Goal: Contribute content

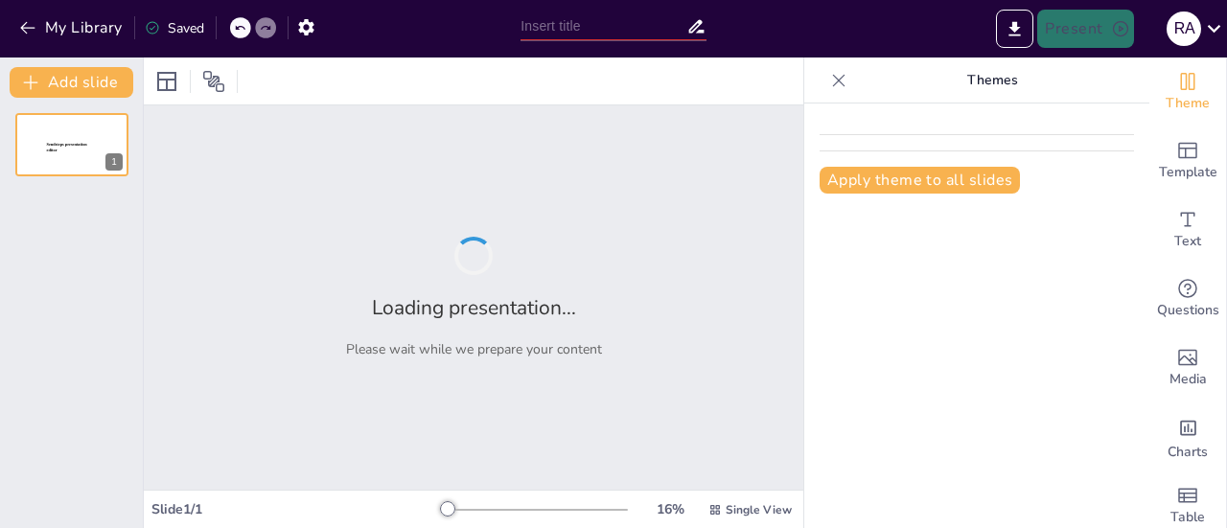
type input "New Sendsteps"
type input "De la Rigidez a la Plasticidad: Nuevas Fronteras en la Terapia de la Depresión"
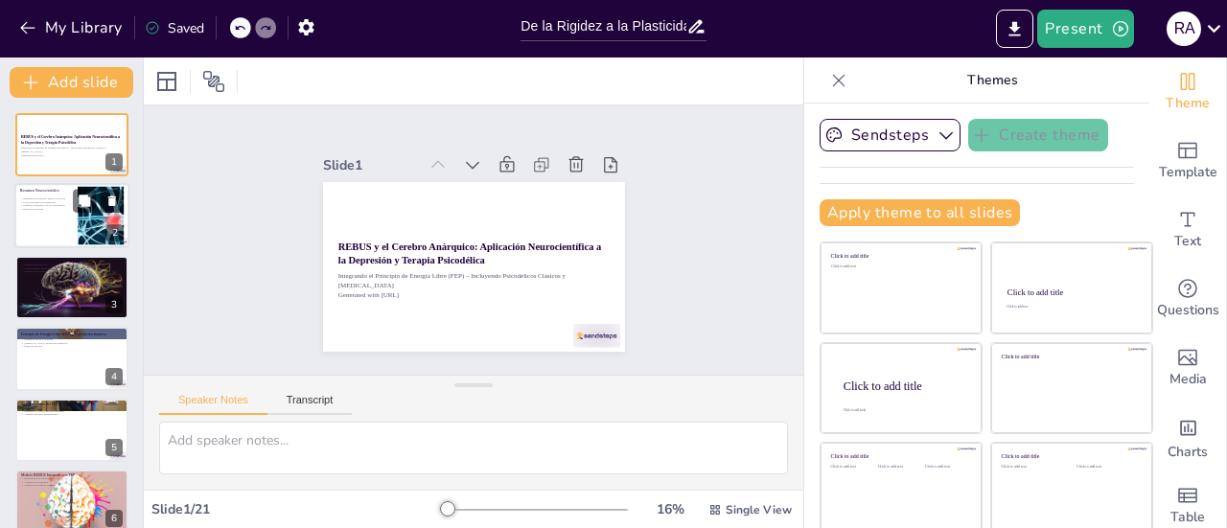
click at [69, 231] on div at bounding box center [71, 216] width 115 height 65
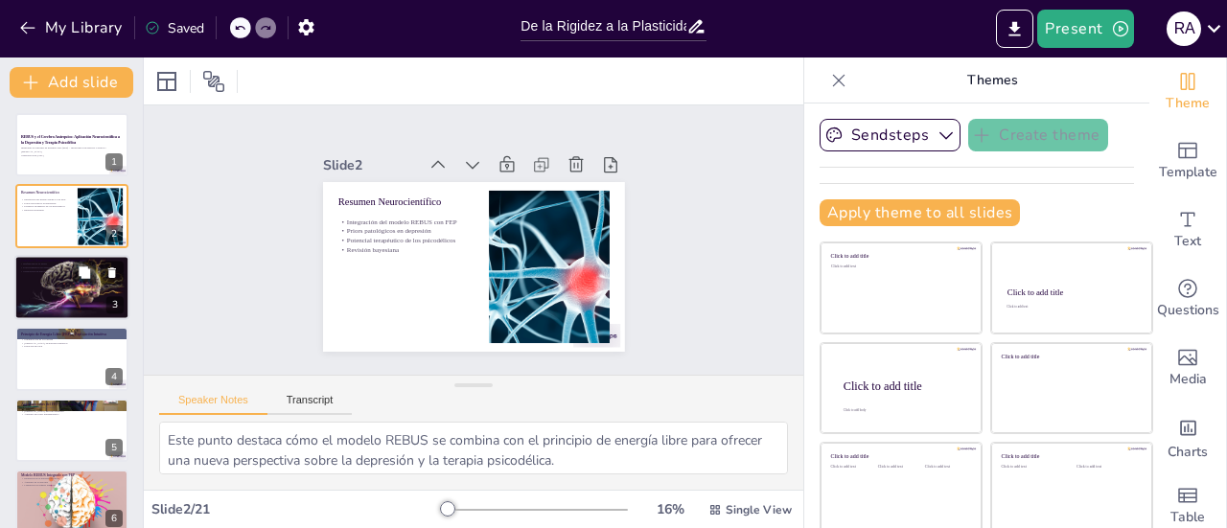
click at [54, 291] on div at bounding box center [71, 287] width 129 height 65
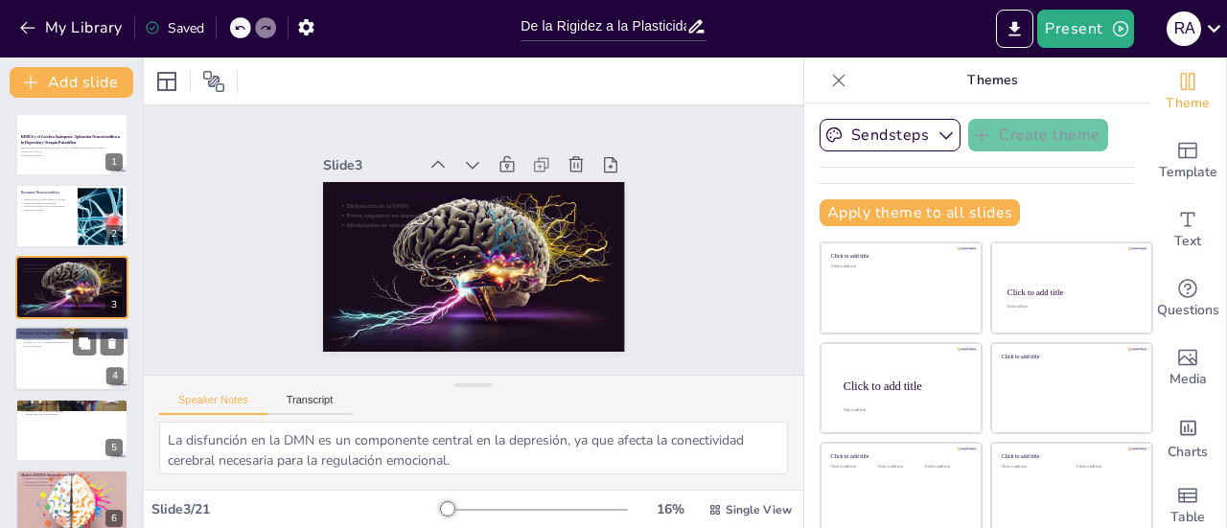
click at [67, 351] on div at bounding box center [71, 358] width 115 height 65
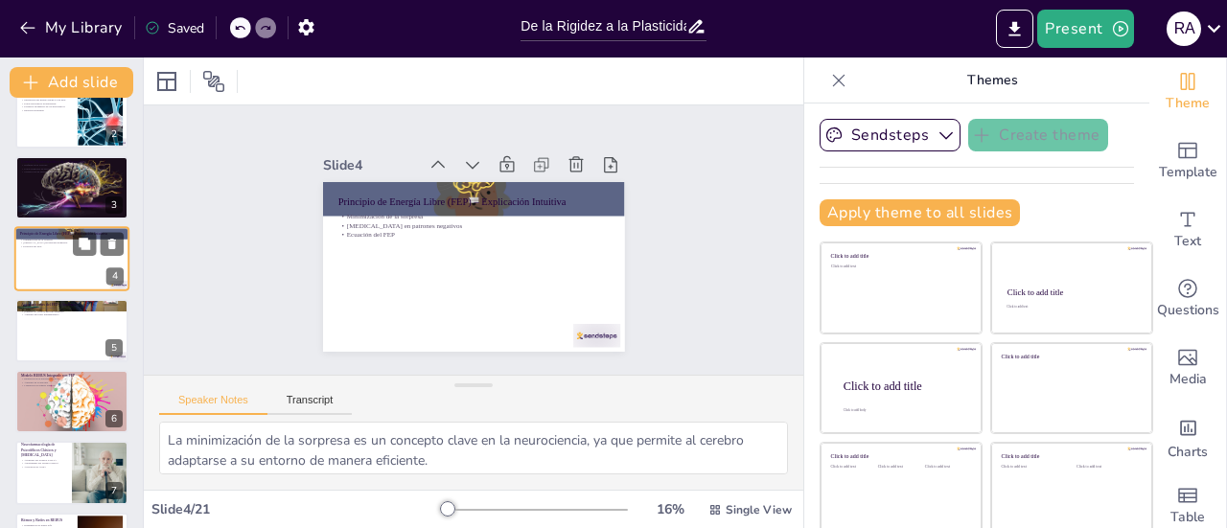
scroll to position [142, 0]
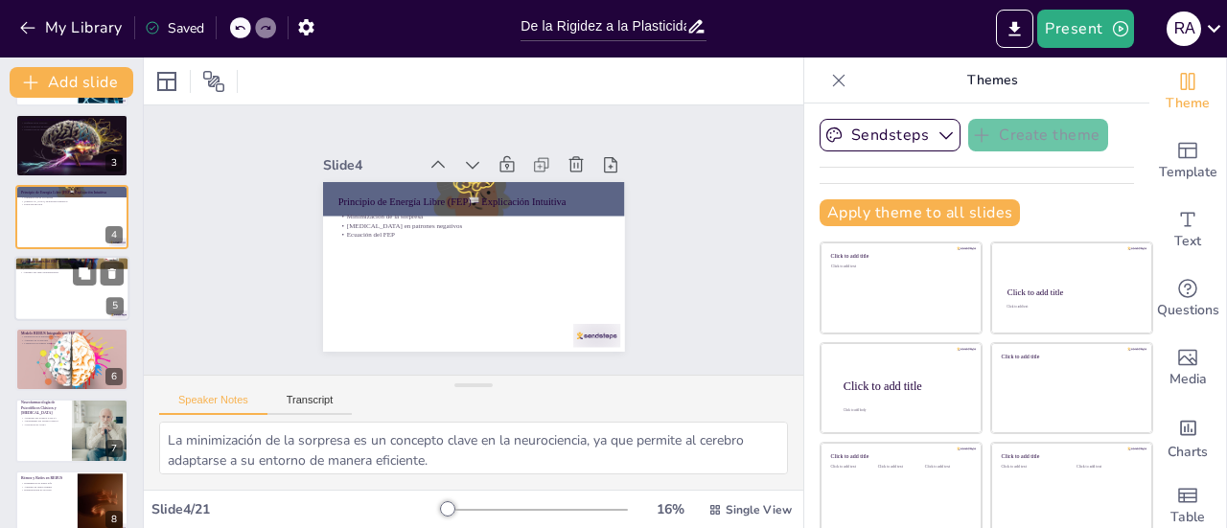
click at [80, 297] on div at bounding box center [71, 288] width 115 height 65
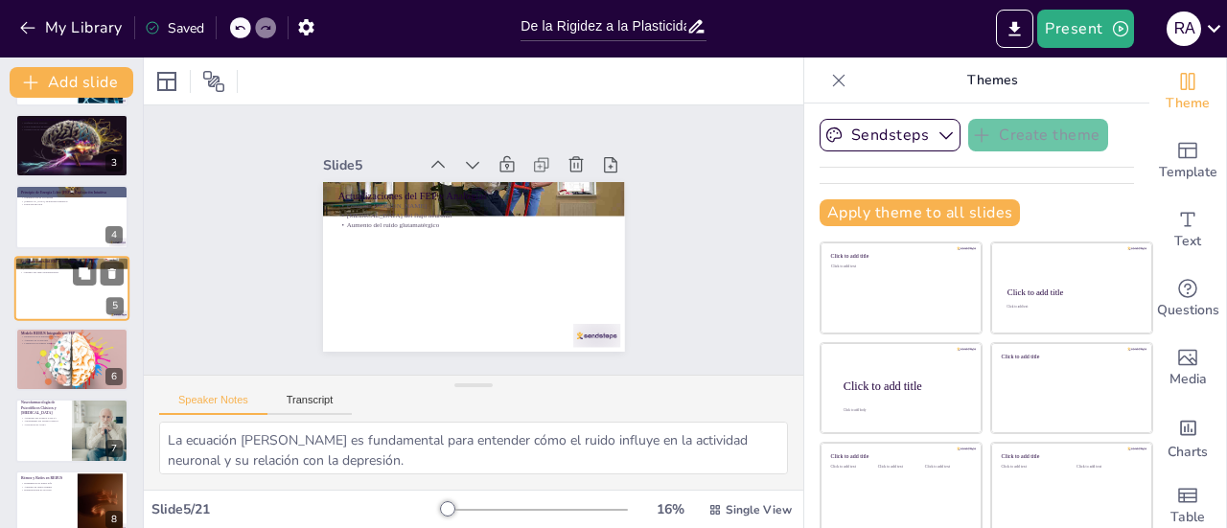
scroll to position [117, 0]
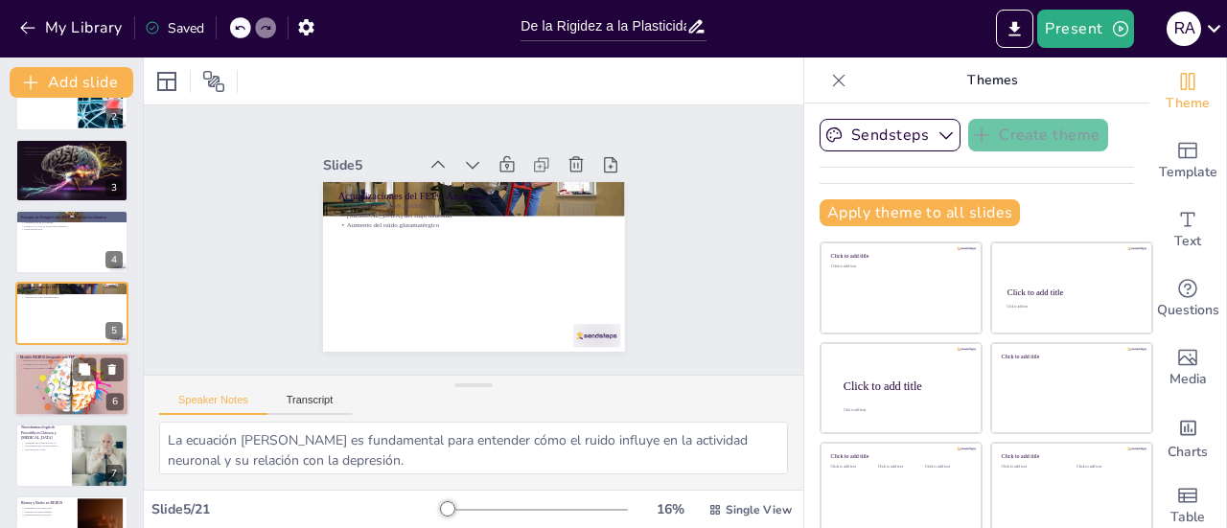
click at [40, 381] on div at bounding box center [71, 385] width 115 height 66
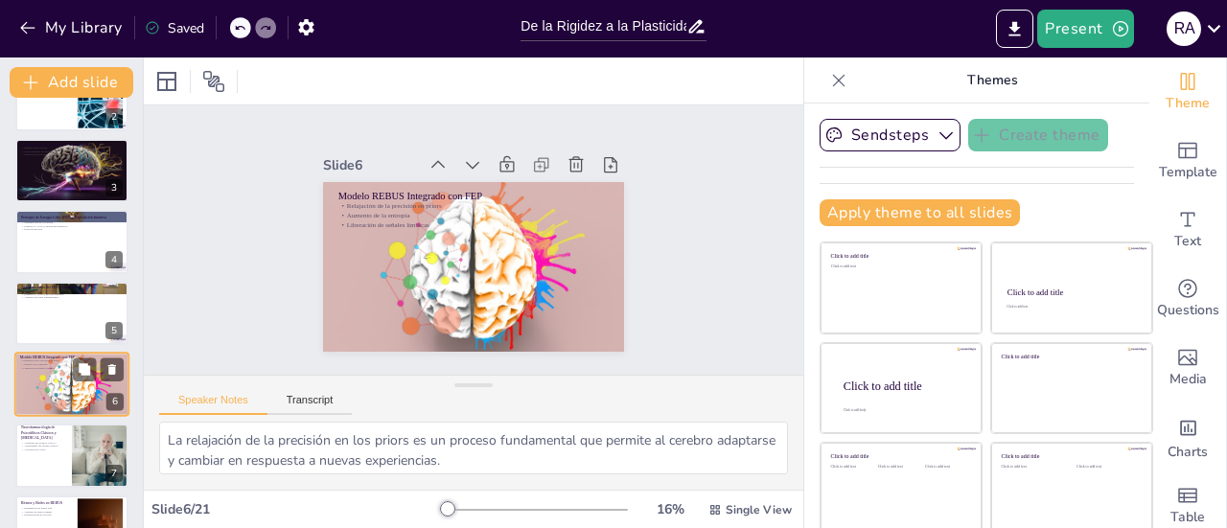
scroll to position [188, 0]
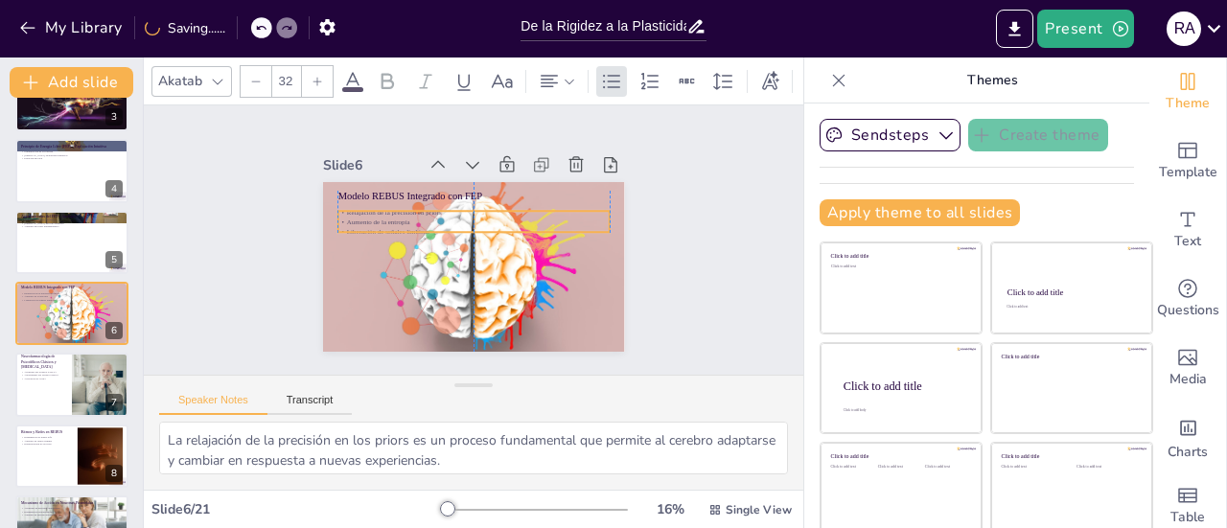
click at [409, 219] on p "Aumento de la entropía" at bounding box center [455, 245] width 93 height 261
click at [73, 231] on button at bounding box center [84, 227] width 23 height 23
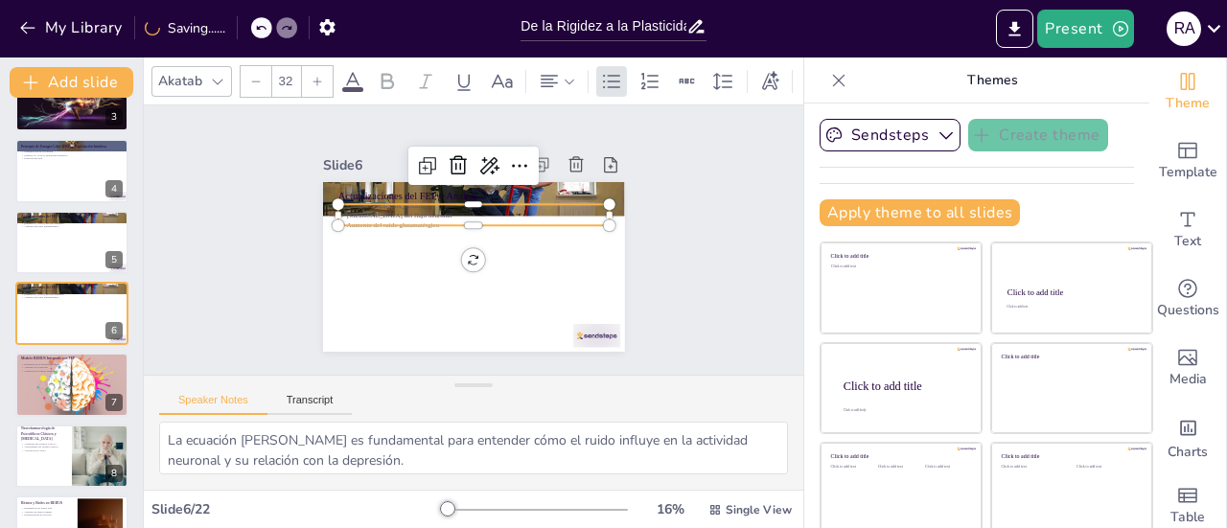
click at [404, 200] on p "Ecuación [PERSON_NAME]" at bounding box center [498, 217] width 189 height 208
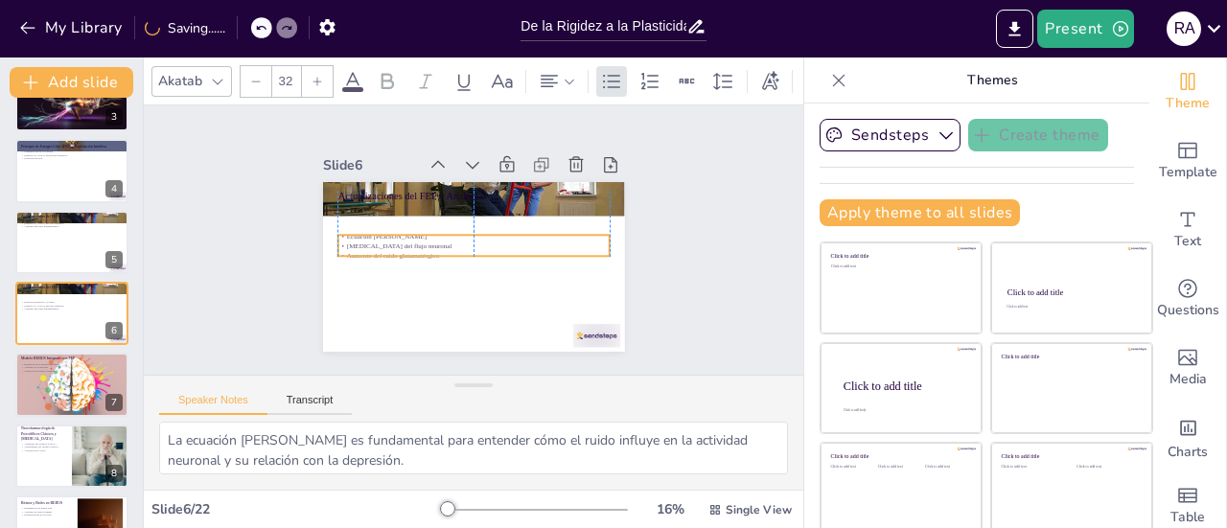
drag, startPoint x: 368, startPoint y: 204, endPoint x: 365, endPoint y: 235, distance: 30.8
click at [365, 235] on p "[MEDICAL_DATA] del flujo neuronal" at bounding box center [471, 245] width 240 height 144
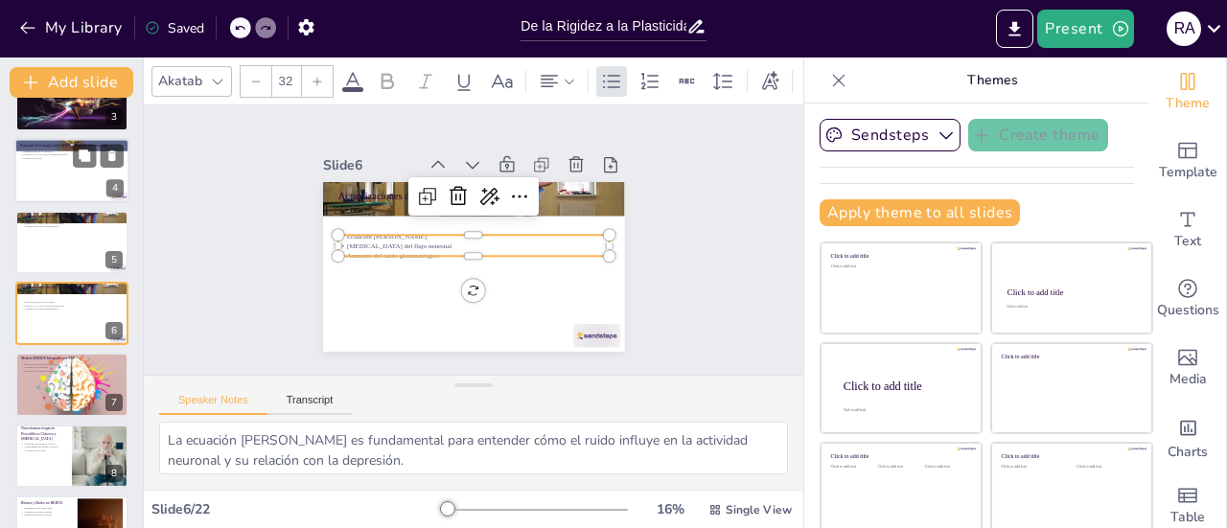
click at [36, 158] on p "Ecuación del FEP" at bounding box center [72, 159] width 104 height 4
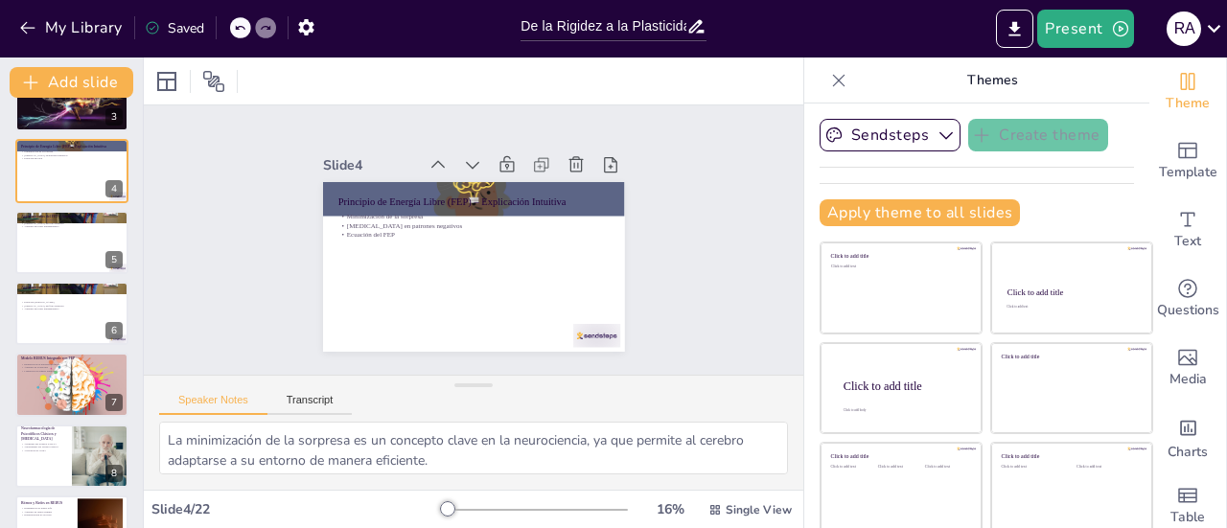
scroll to position [46, 0]
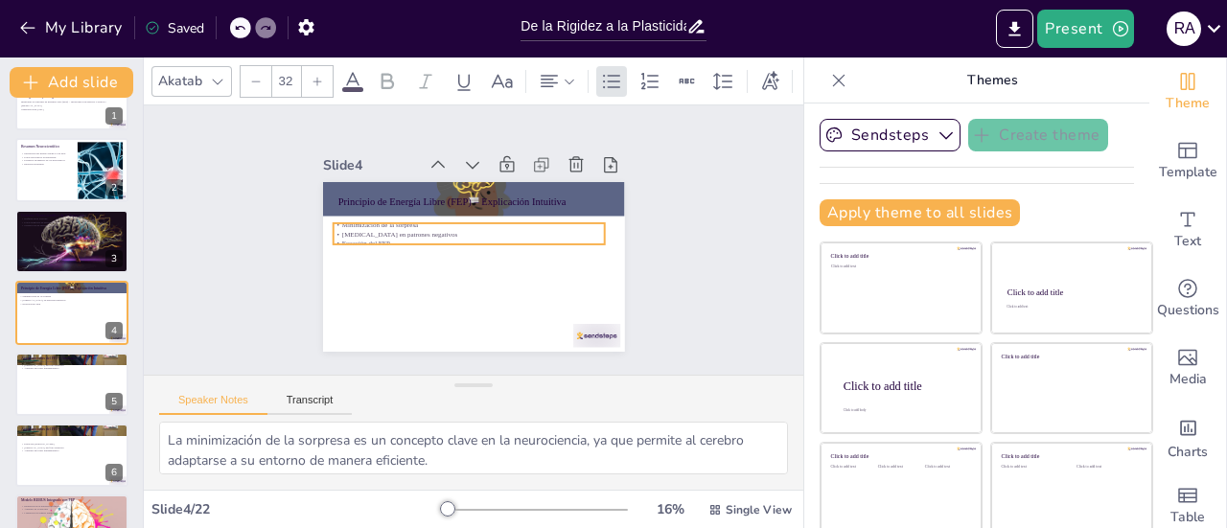
drag, startPoint x: 349, startPoint y: 221, endPoint x: 344, endPoint y: 230, distance: 9.9
click at [355, 230] on p "[MEDICAL_DATA] en patrones negativos" at bounding box center [481, 243] width 252 height 119
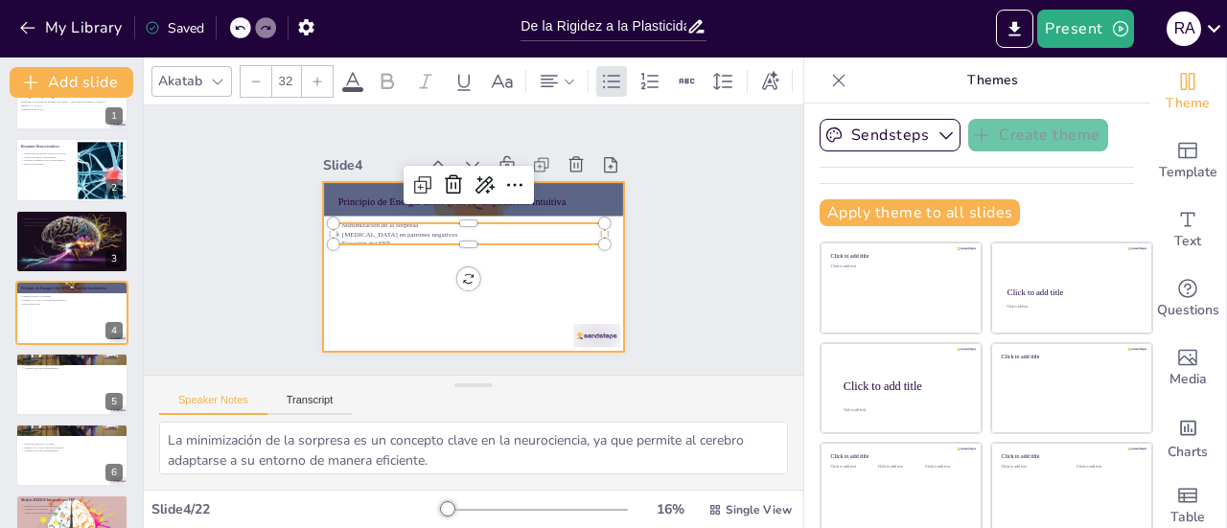
click at [334, 267] on div at bounding box center [450, 229] width 278 height 344
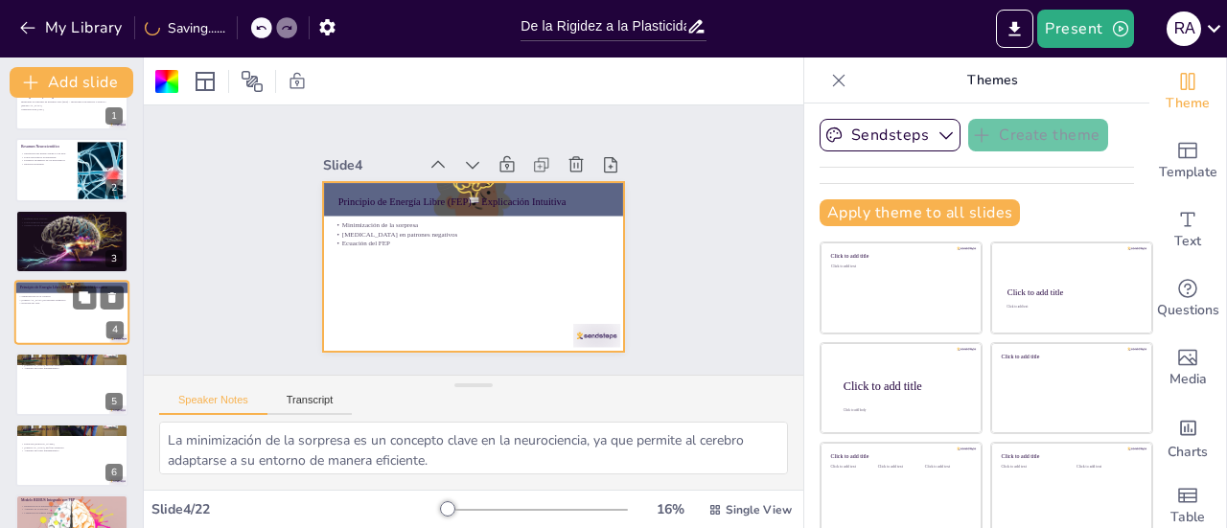
click at [80, 322] on div at bounding box center [71, 312] width 115 height 65
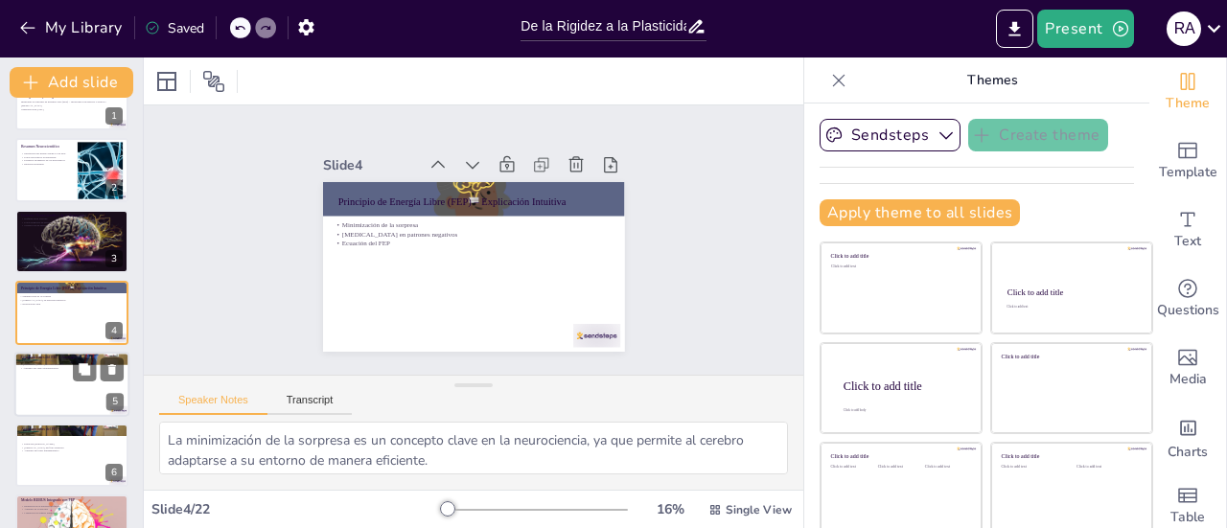
click at [69, 385] on div at bounding box center [71, 384] width 115 height 65
type textarea "La ecuación [PERSON_NAME] es fundamental para entender cómo el ruido influye en…"
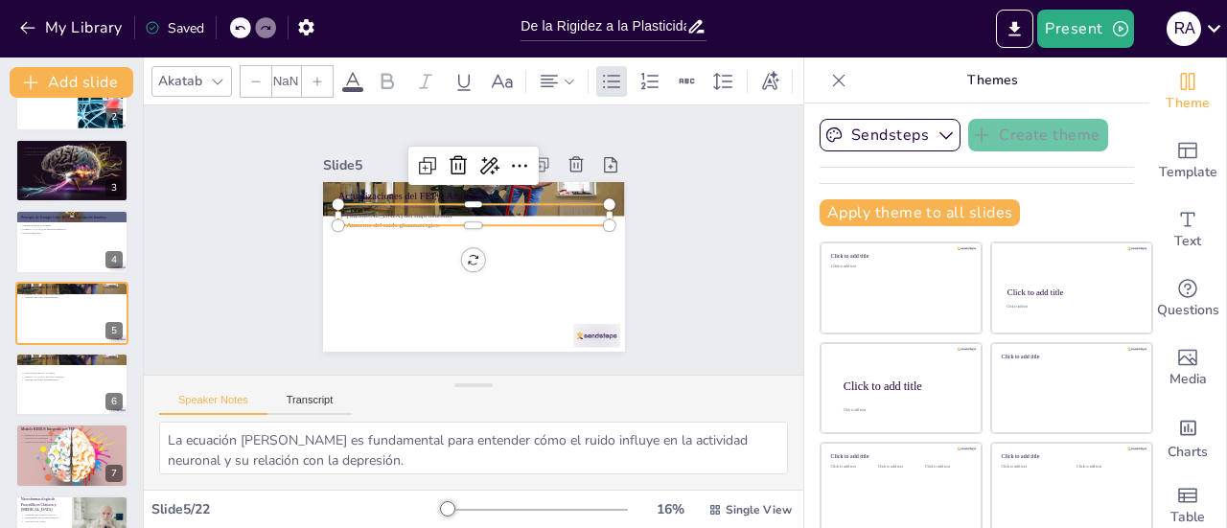
type input "32"
click at [353, 241] on p "Ecuación [PERSON_NAME]" at bounding box center [480, 274] width 267 height 66
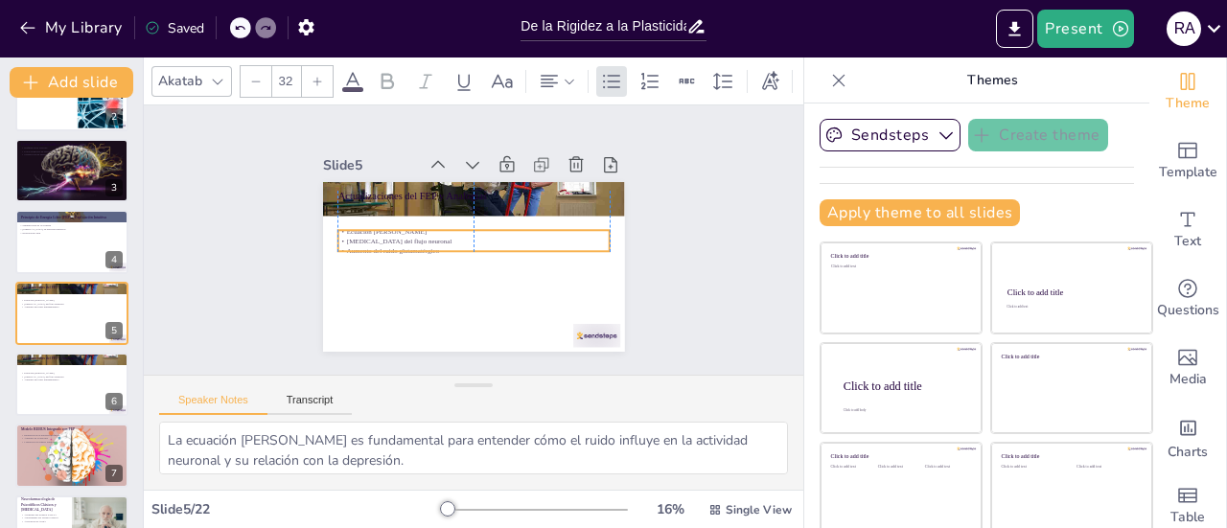
drag, startPoint x: 351, startPoint y: 203, endPoint x: 347, endPoint y: 229, distance: 26.2
click at [401, 229] on p "[MEDICAL_DATA] del flujo neuronal" at bounding box center [473, 241] width 144 height 240
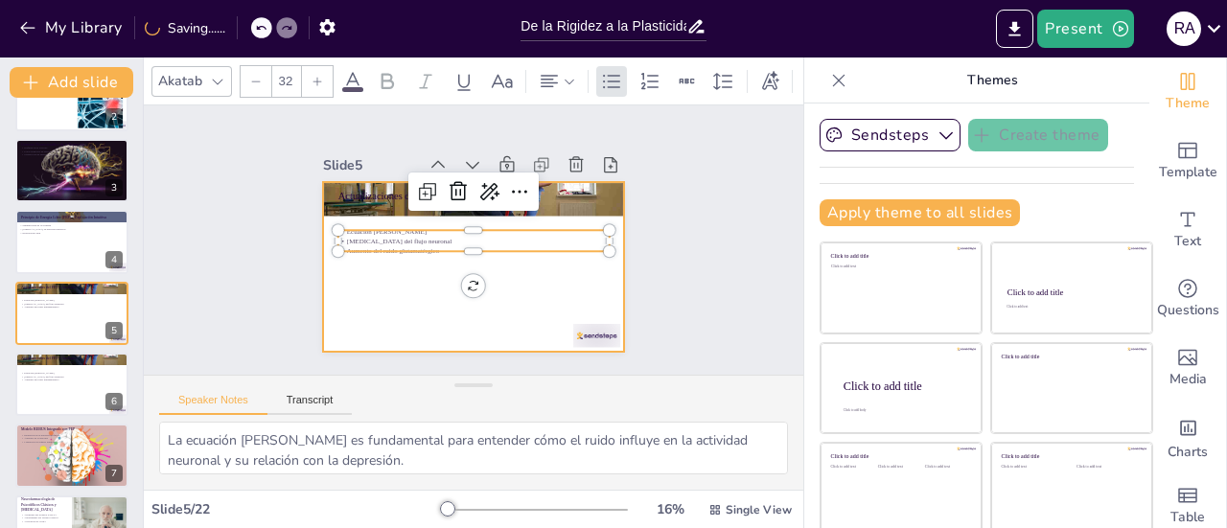
click at [334, 267] on div at bounding box center [447, 234] width 229 height 331
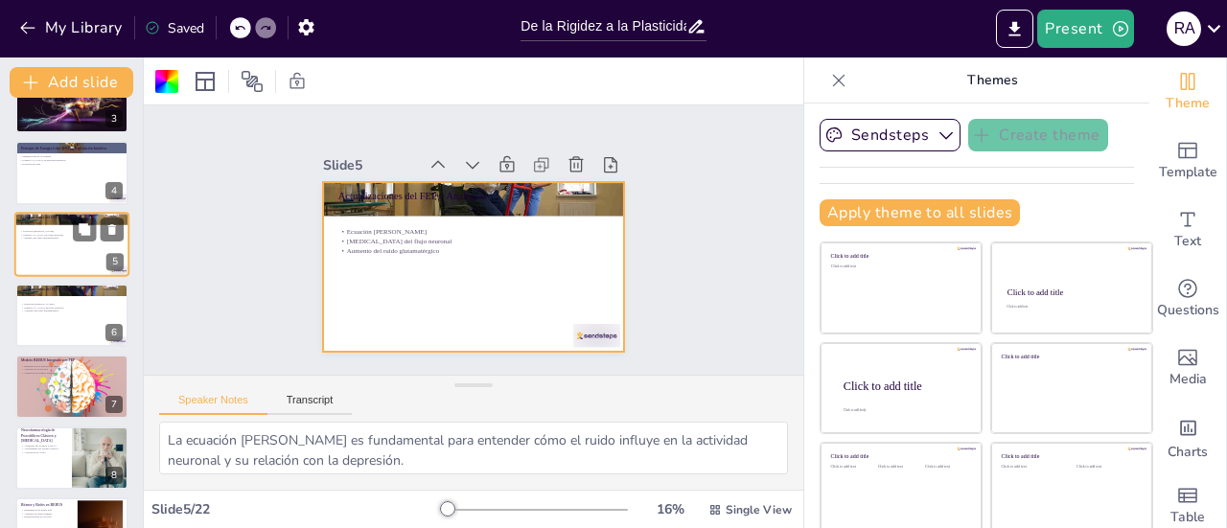
scroll to position [213, 0]
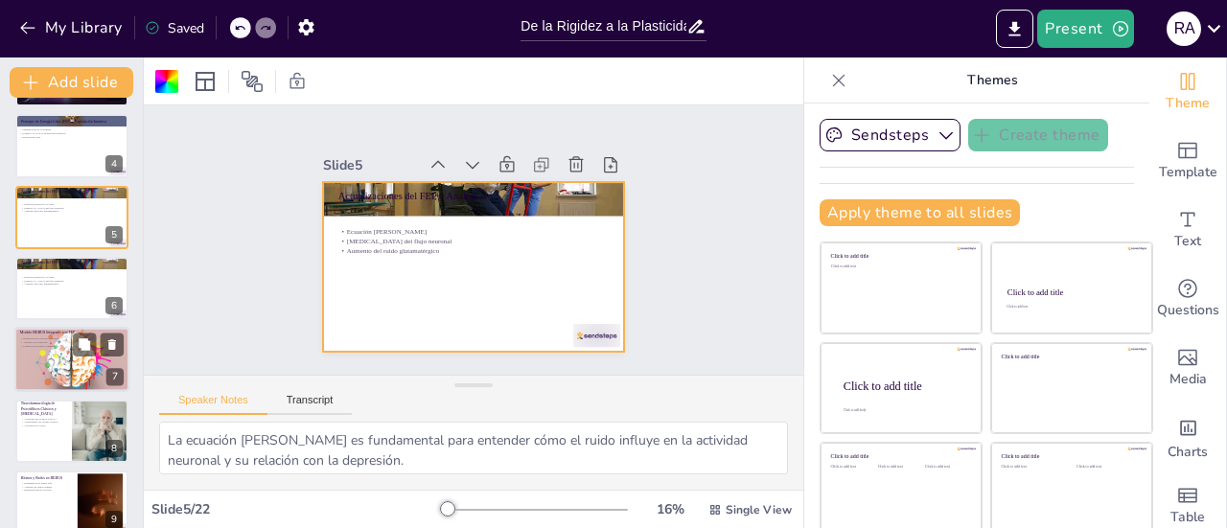
click at [58, 373] on div at bounding box center [71, 360] width 115 height 66
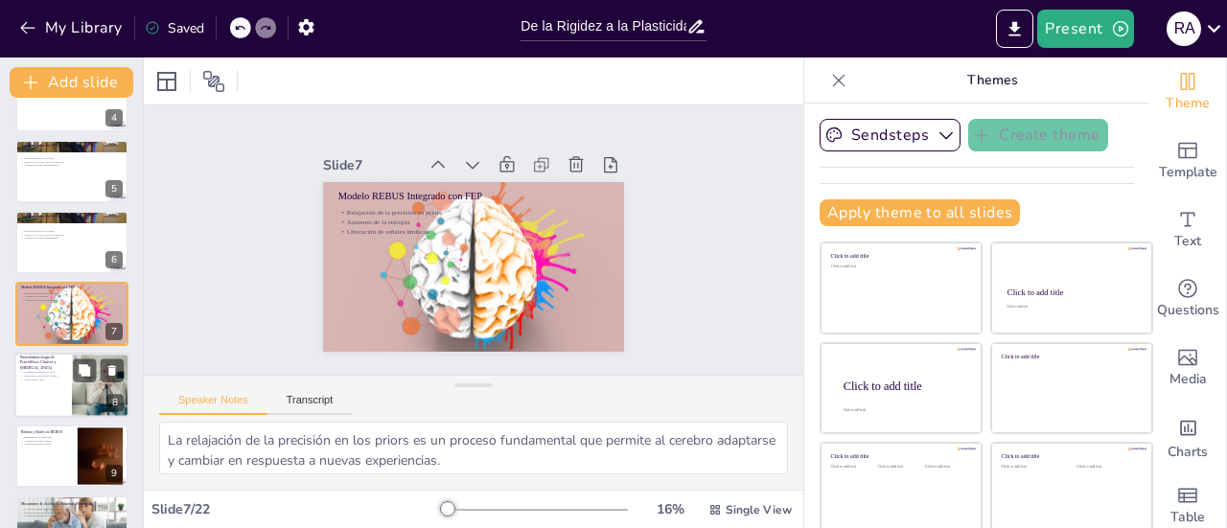
click at [58, 373] on p "Agonismo del receptor 5-HT2A" at bounding box center [43, 372] width 46 height 4
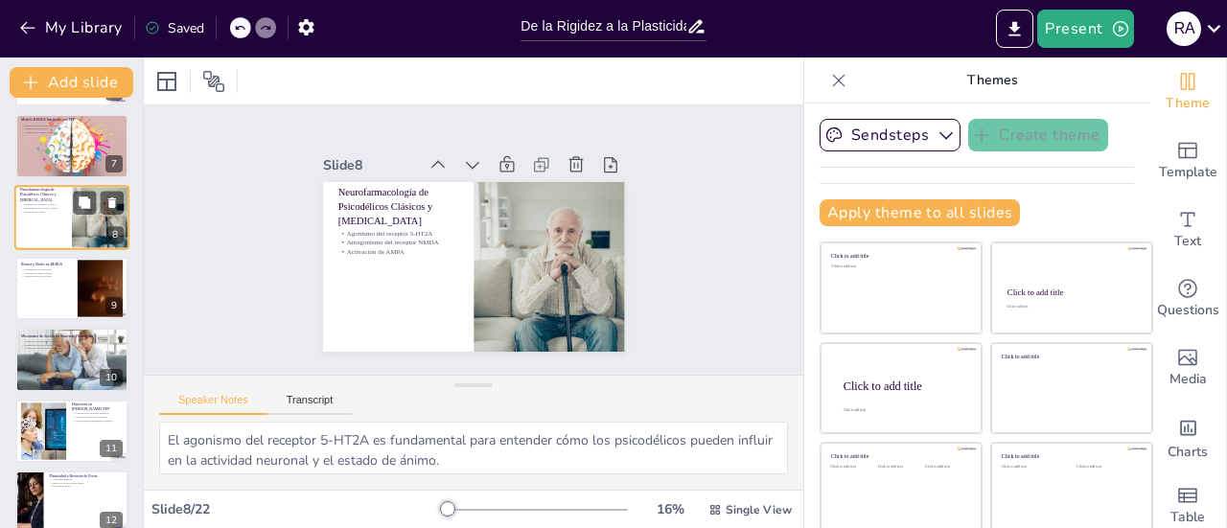
click at [58, 373] on div at bounding box center [71, 360] width 113 height 76
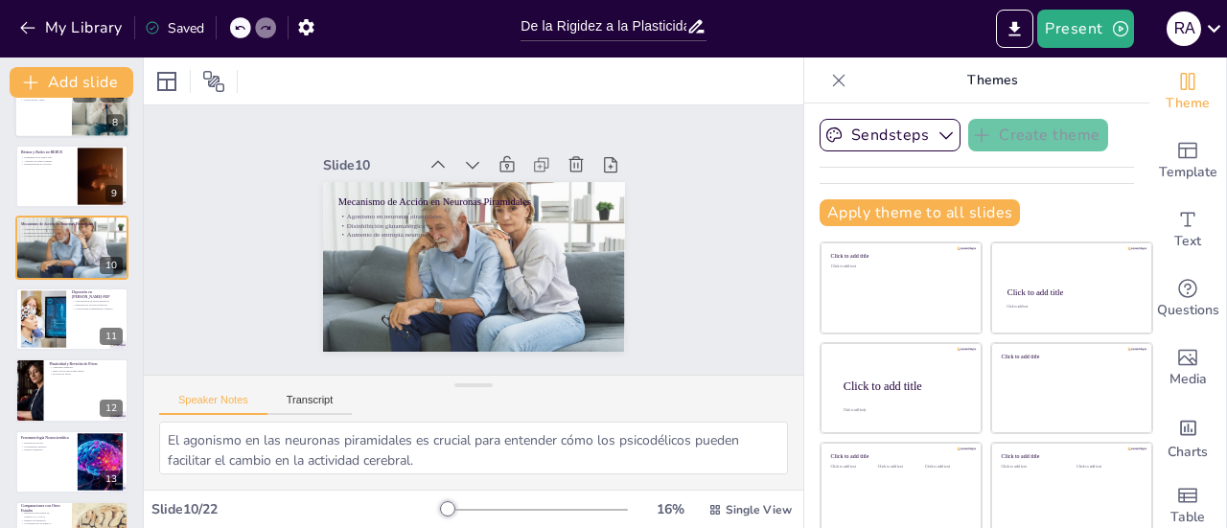
scroll to position [569, 0]
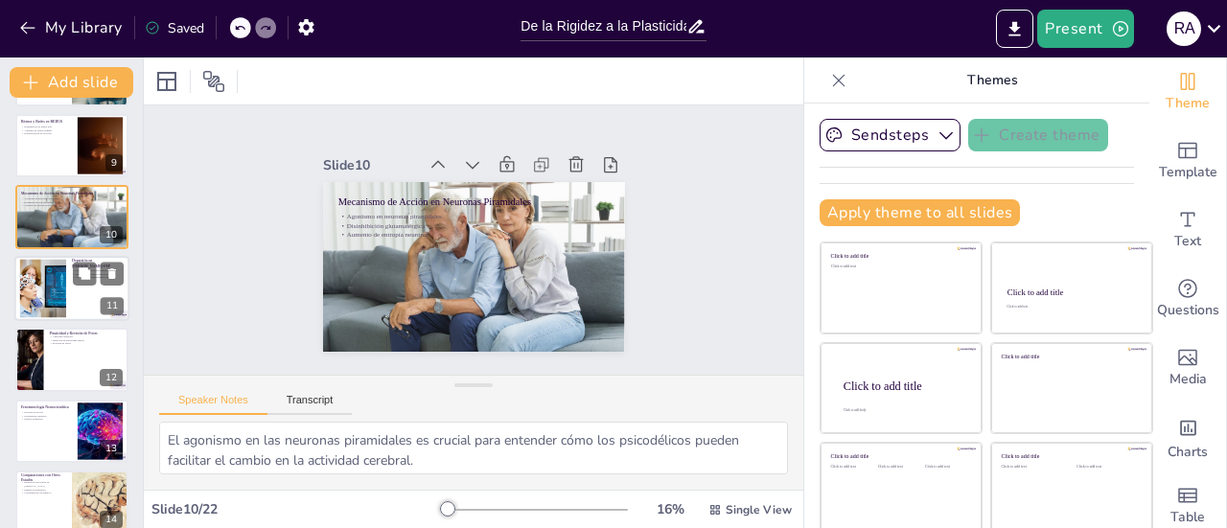
click at [52, 267] on div at bounding box center [43, 288] width 104 height 58
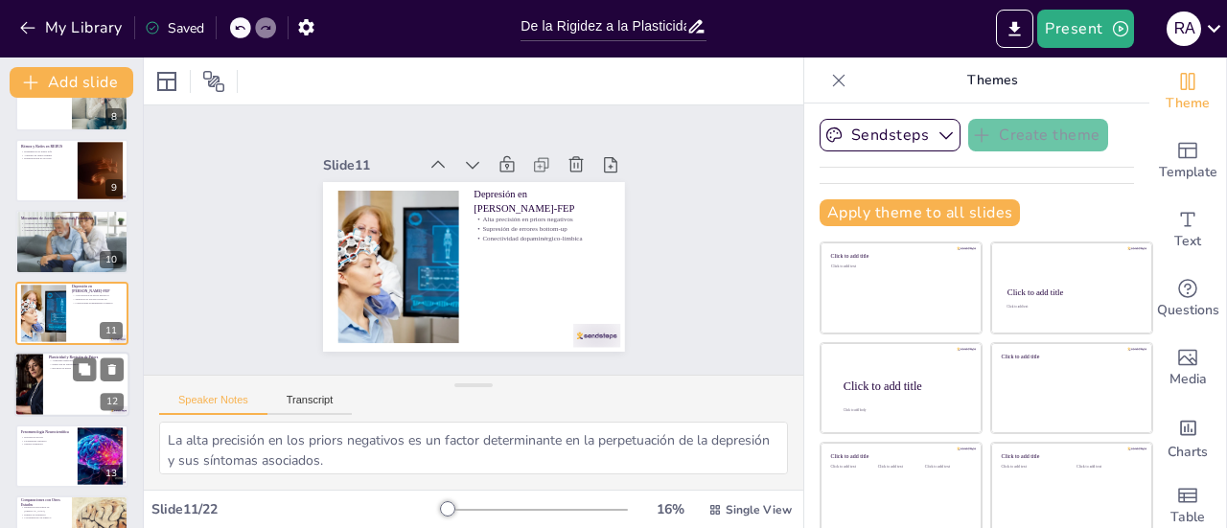
click at [42, 388] on div at bounding box center [28, 384] width 111 height 65
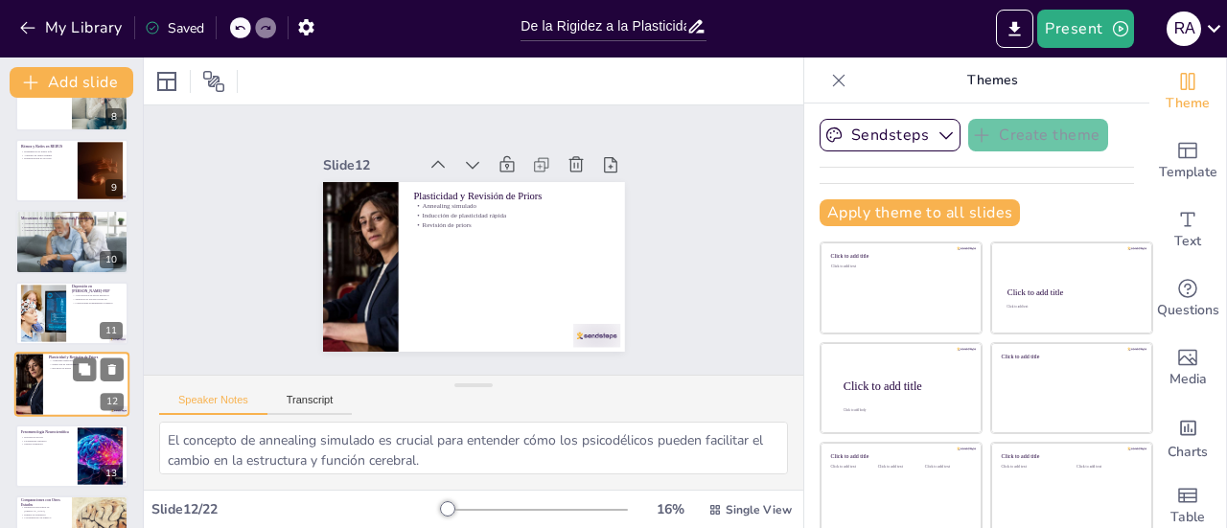
scroll to position [615, 0]
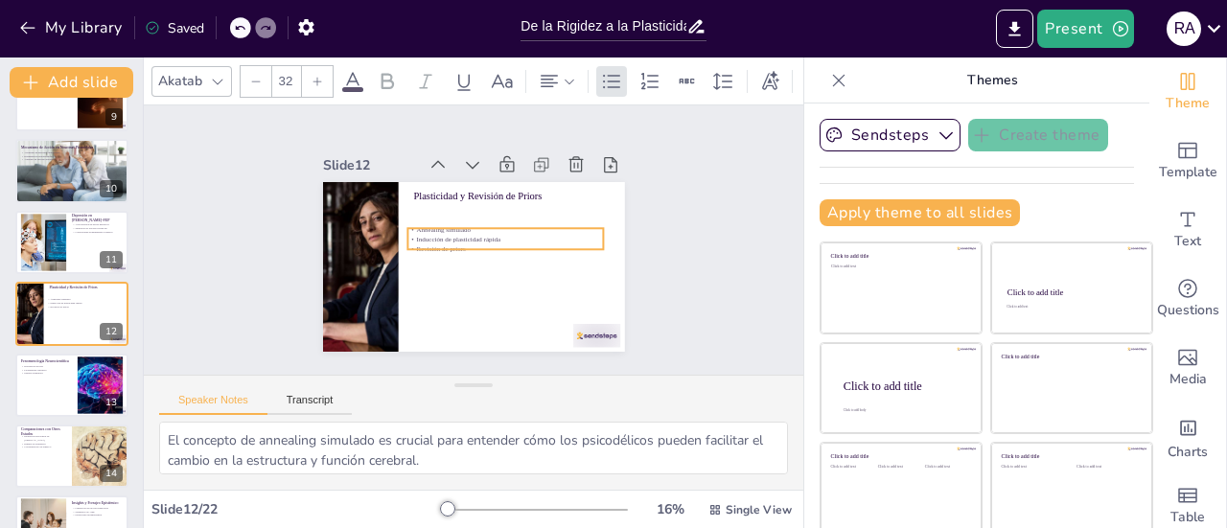
drag, startPoint x: 441, startPoint y: 214, endPoint x: 435, endPoint y: 238, distance: 24.6
click at [435, 238] on p "Revisión de priors" at bounding box center [441, 242] width 190 height 70
click at [435, 231] on p "Revisión de priors" at bounding box center [446, 223] width 174 height 106
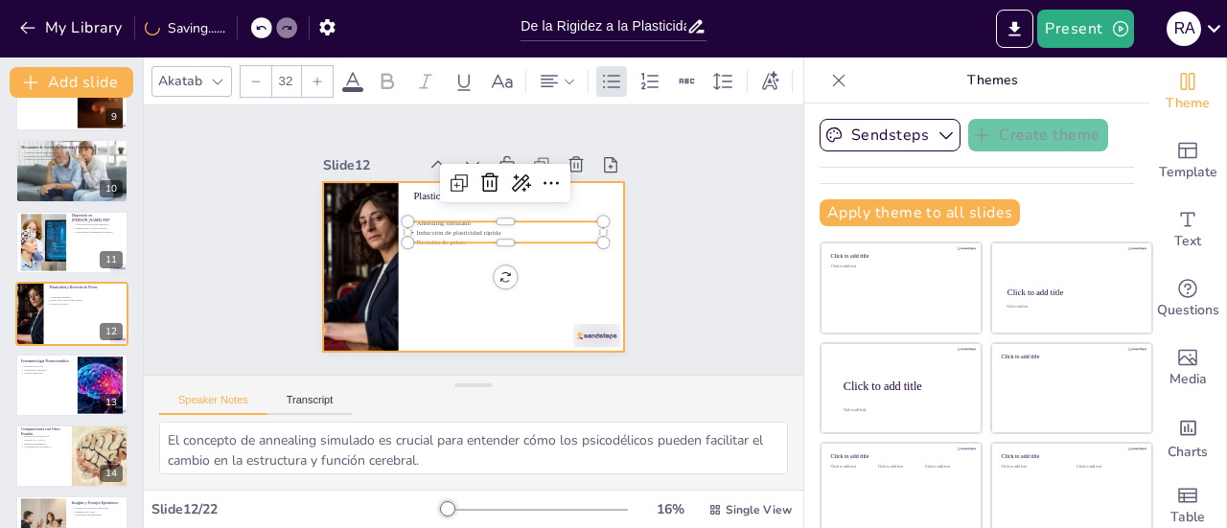
click at [426, 250] on div at bounding box center [455, 221] width 337 height 328
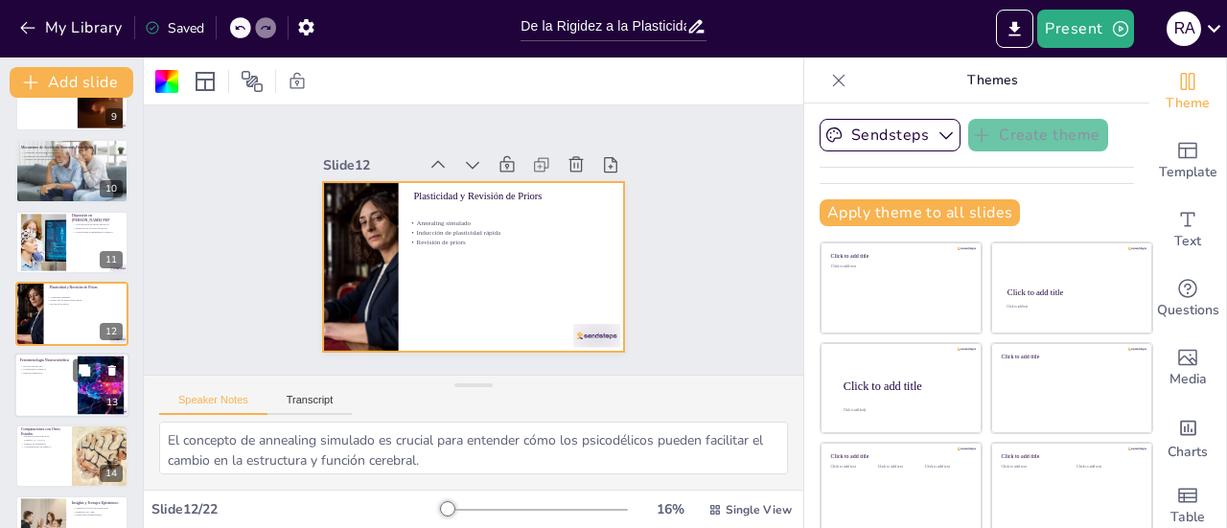
click at [67, 388] on div at bounding box center [71, 385] width 115 height 65
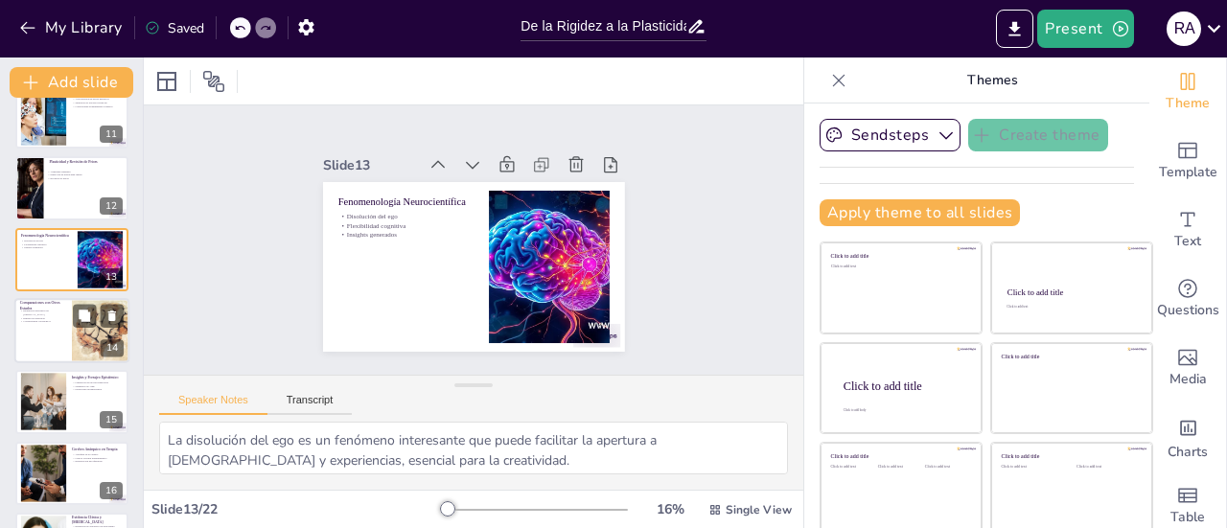
scroll to position [783, 0]
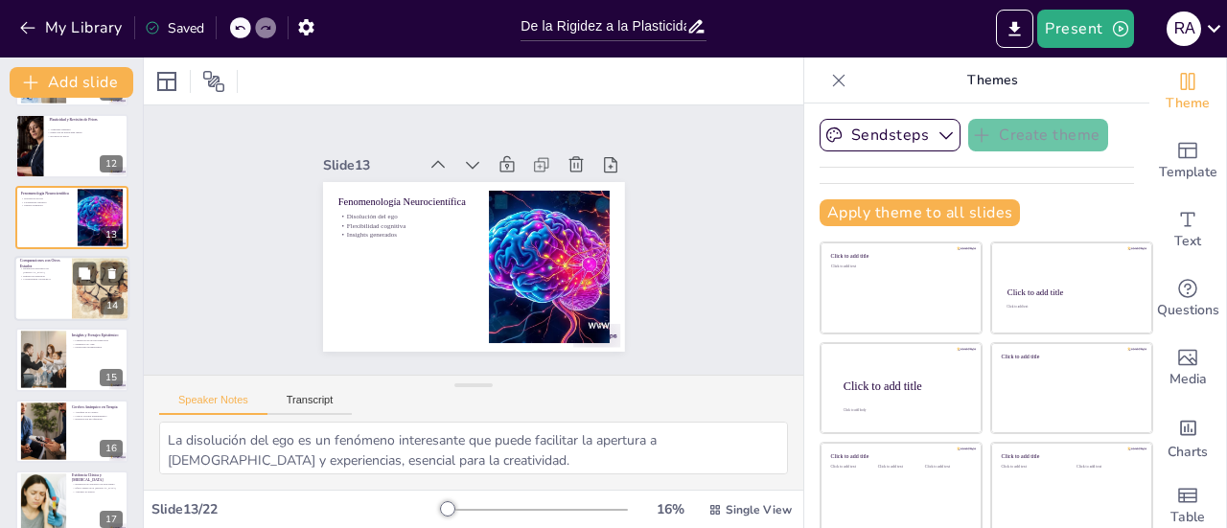
click at [75, 309] on div at bounding box center [101, 288] width 142 height 65
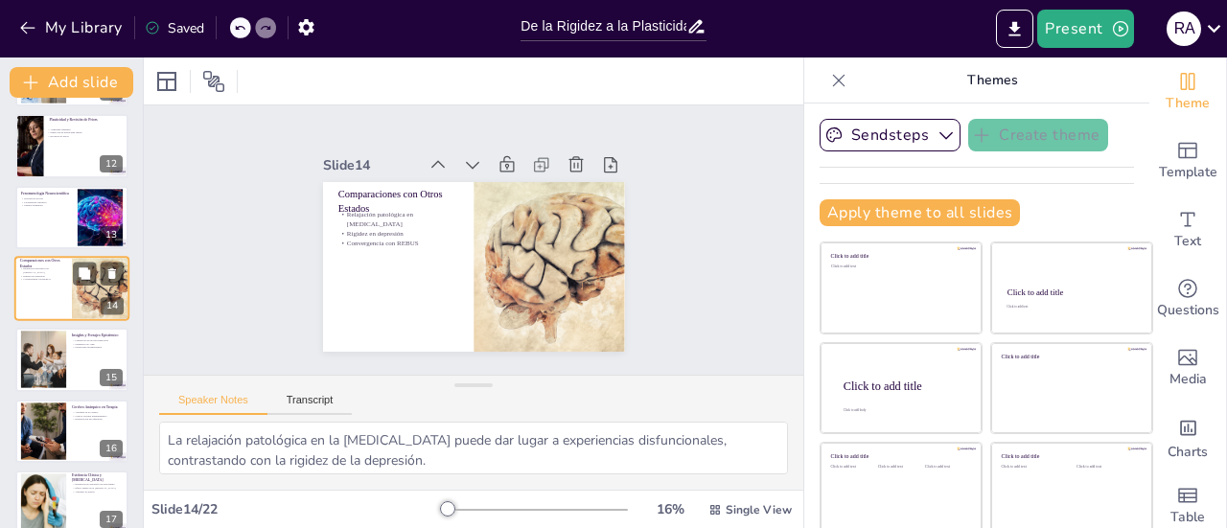
scroll to position [758, 0]
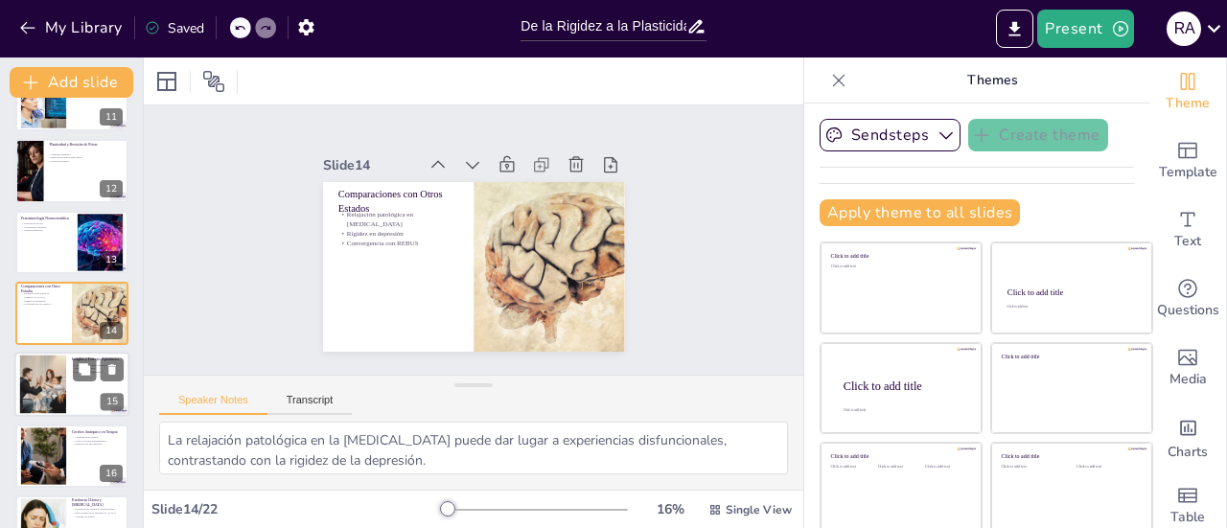
click at [56, 375] on div at bounding box center [42, 385] width 87 height 58
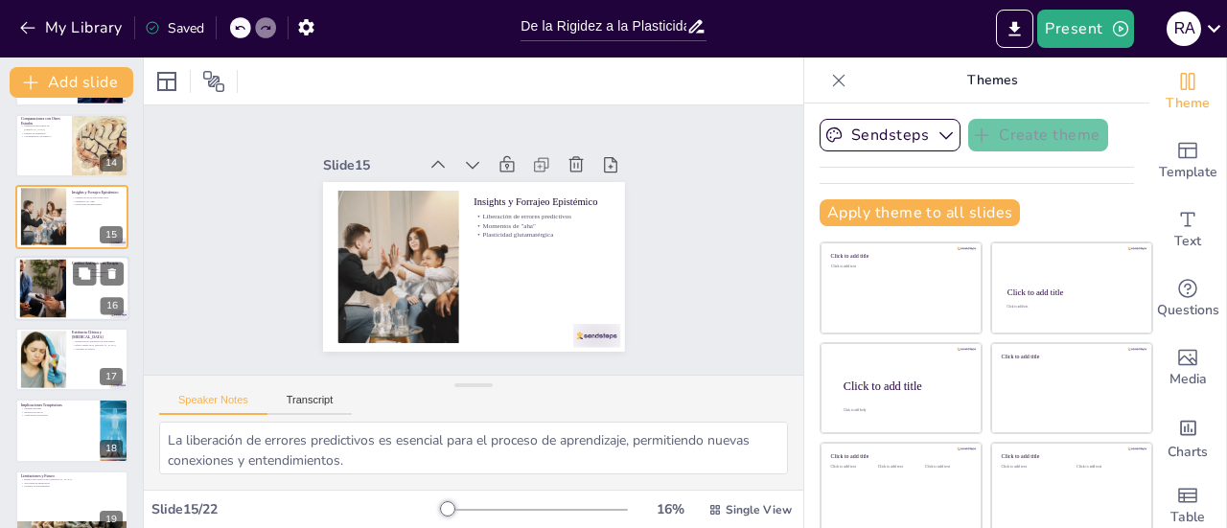
click at [56, 374] on div at bounding box center [43, 360] width 53 height 58
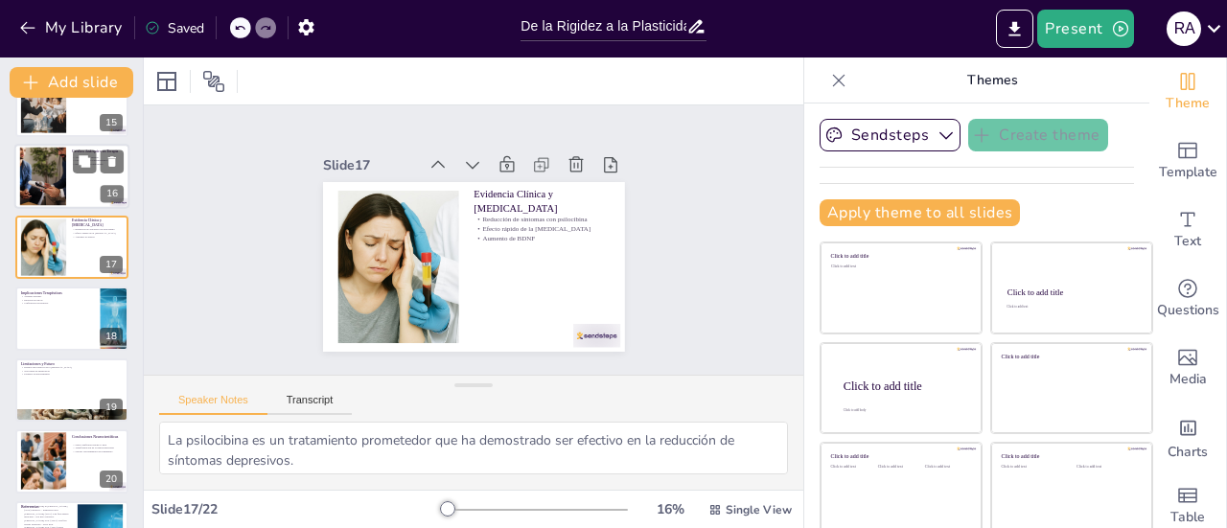
scroll to position [1068, 0]
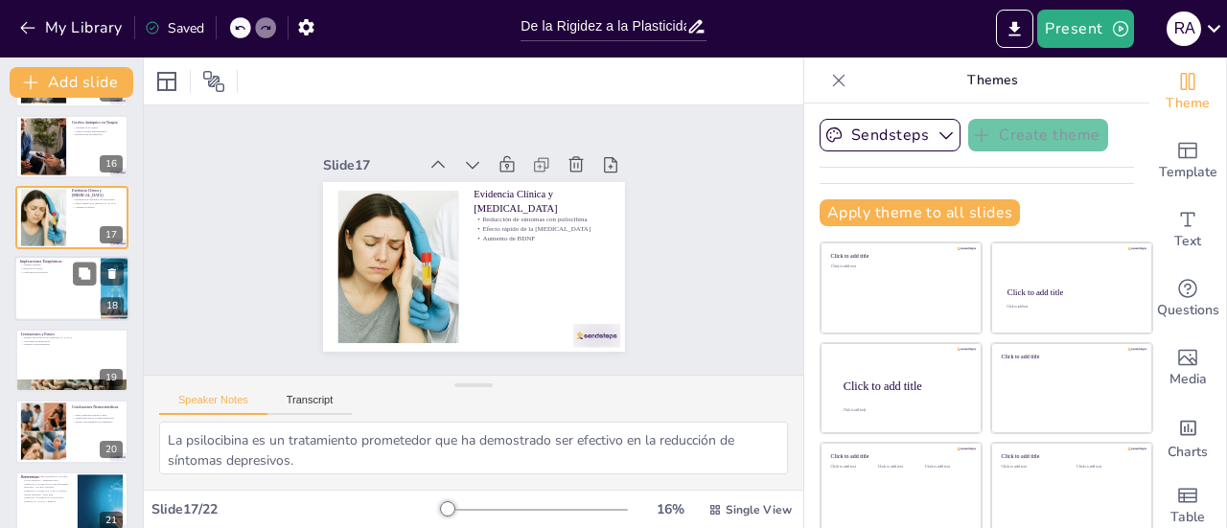
click at [57, 290] on div at bounding box center [71, 289] width 115 height 65
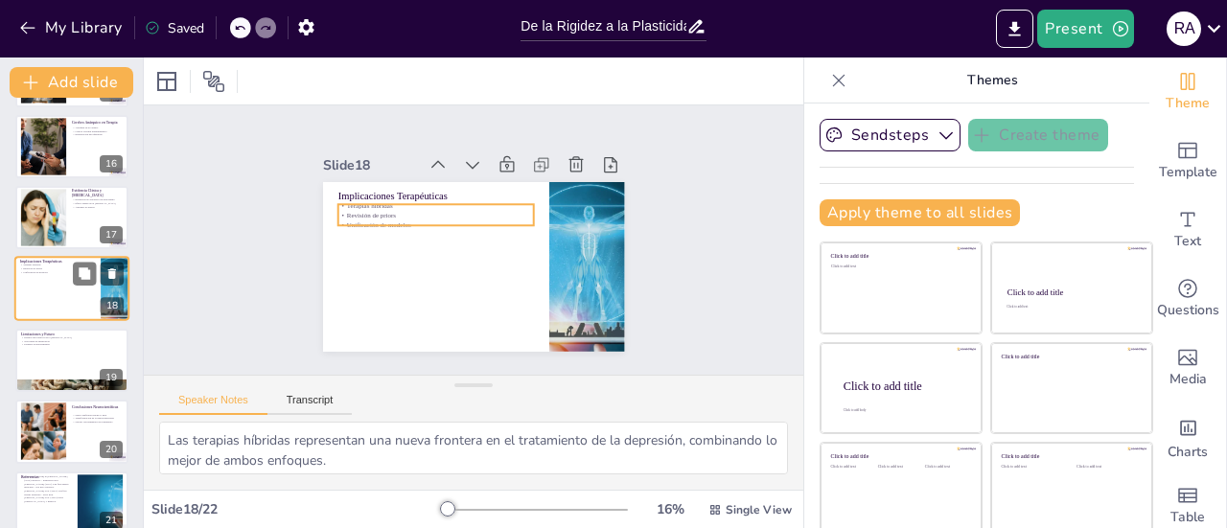
scroll to position [1044, 0]
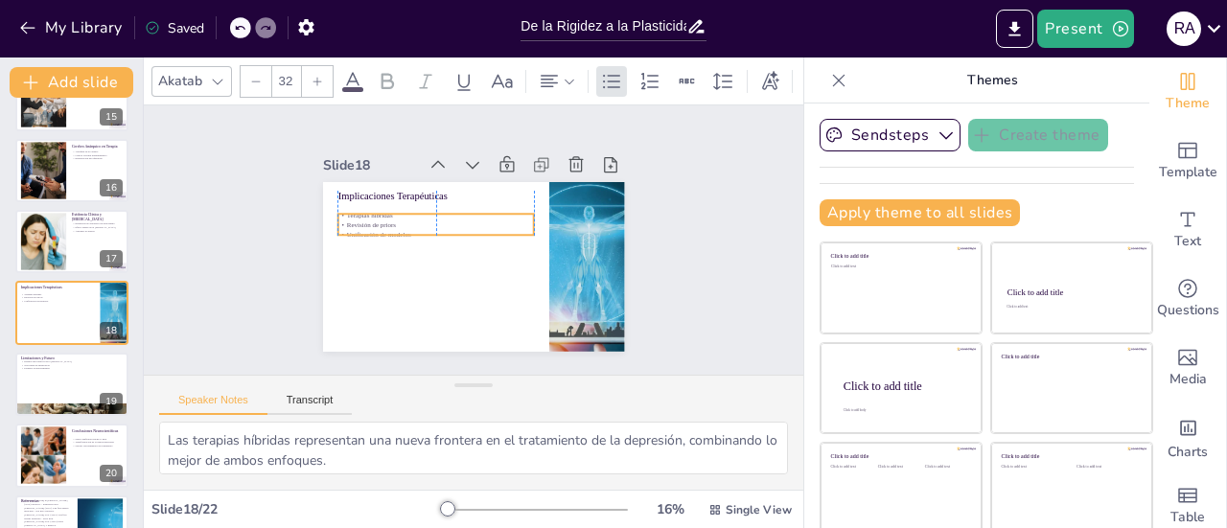
drag, startPoint x: 376, startPoint y: 204, endPoint x: 374, endPoint y: 214, distance: 9.8
click at [484, 214] on p "Revisión de priors" at bounding box center [489, 202] width 10 height 196
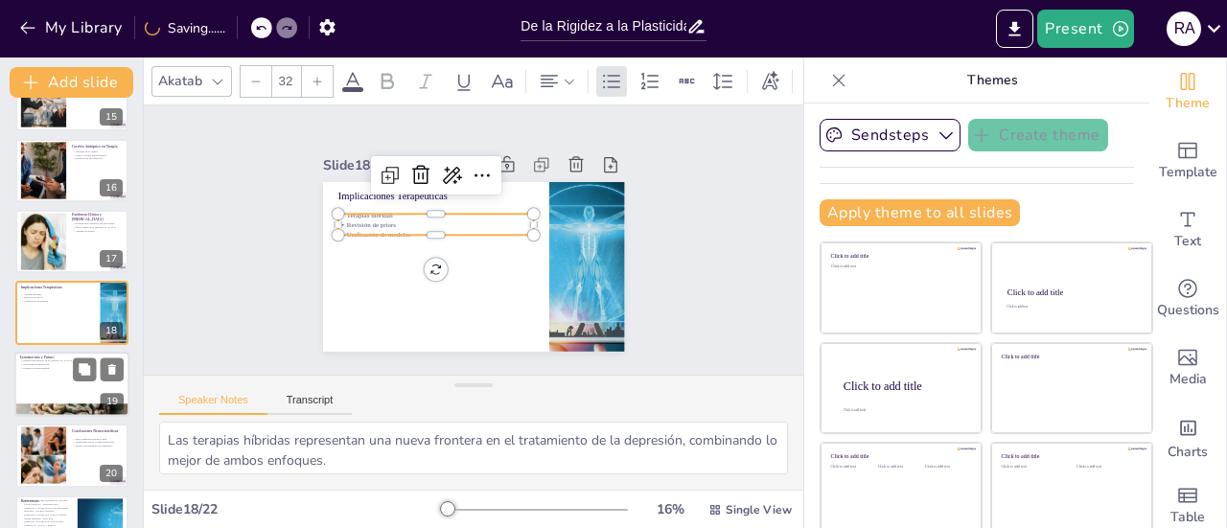
click at [15, 379] on div at bounding box center [71, 384] width 115 height 65
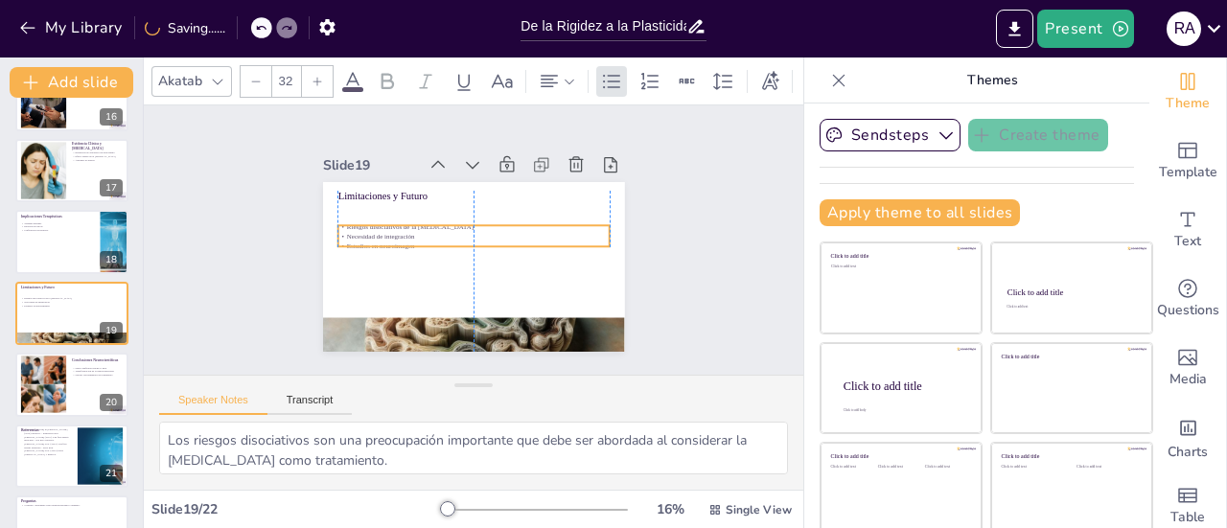
drag, startPoint x: 381, startPoint y: 218, endPoint x: 382, endPoint y: 239, distance: 21.1
click at [382, 239] on p "Estudios en neuroimagen" at bounding box center [476, 234] width 252 height 119
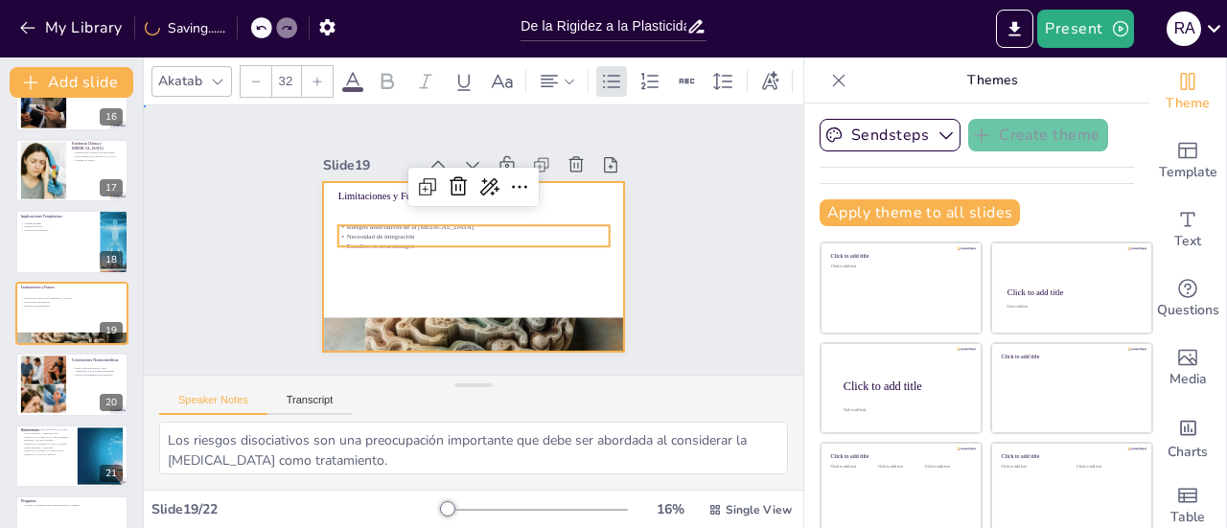
click at [385, 258] on div at bounding box center [475, 213] width 317 height 200
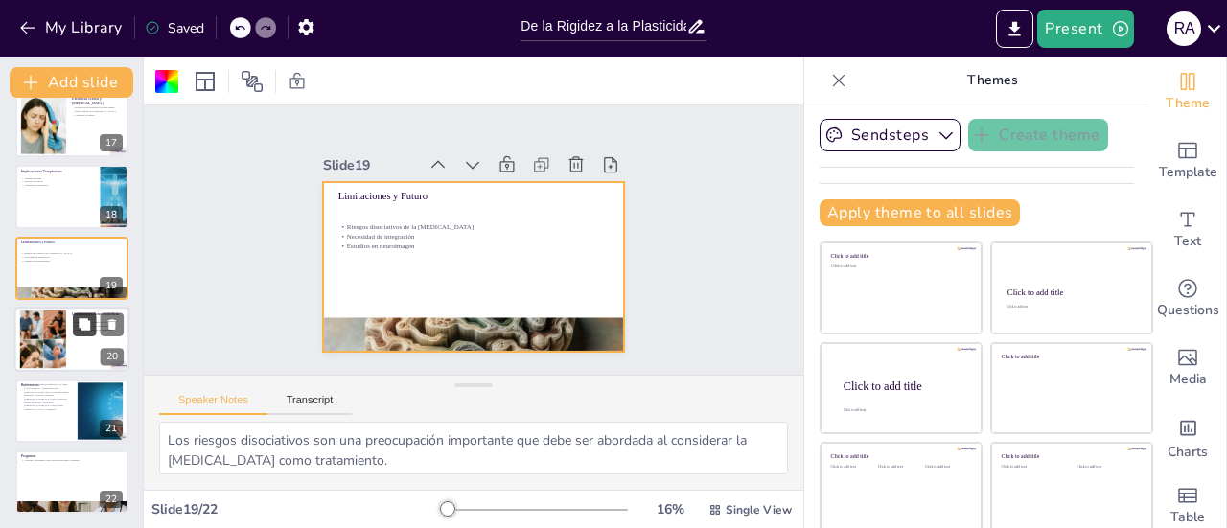
click at [74, 323] on button at bounding box center [84, 324] width 23 height 23
type textarea "El marco unificador REBUS-FEP es esencial para entender cómo diferentes tratami…"
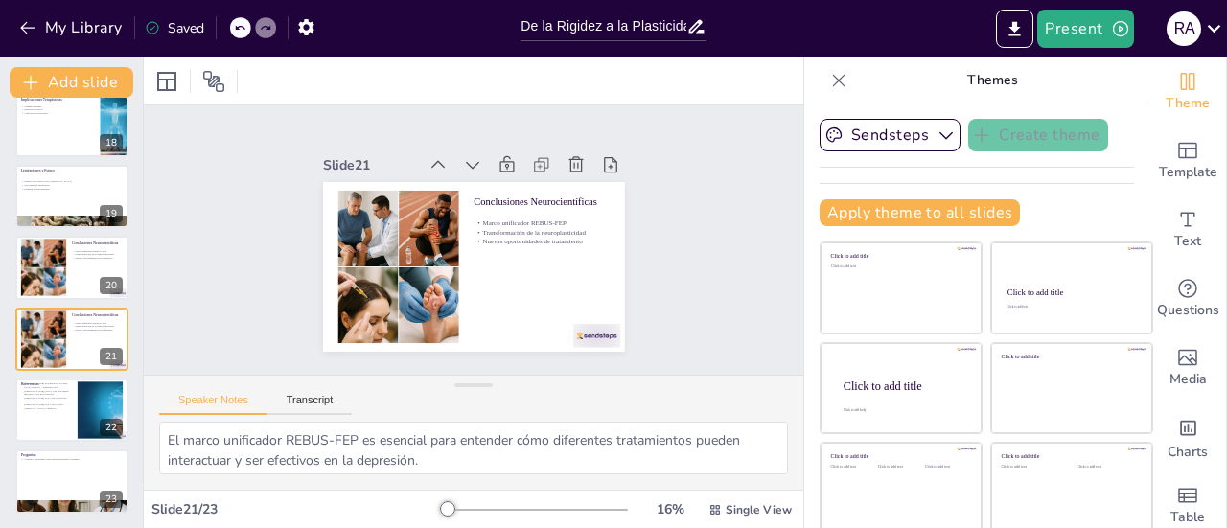
scroll to position [96, 0]
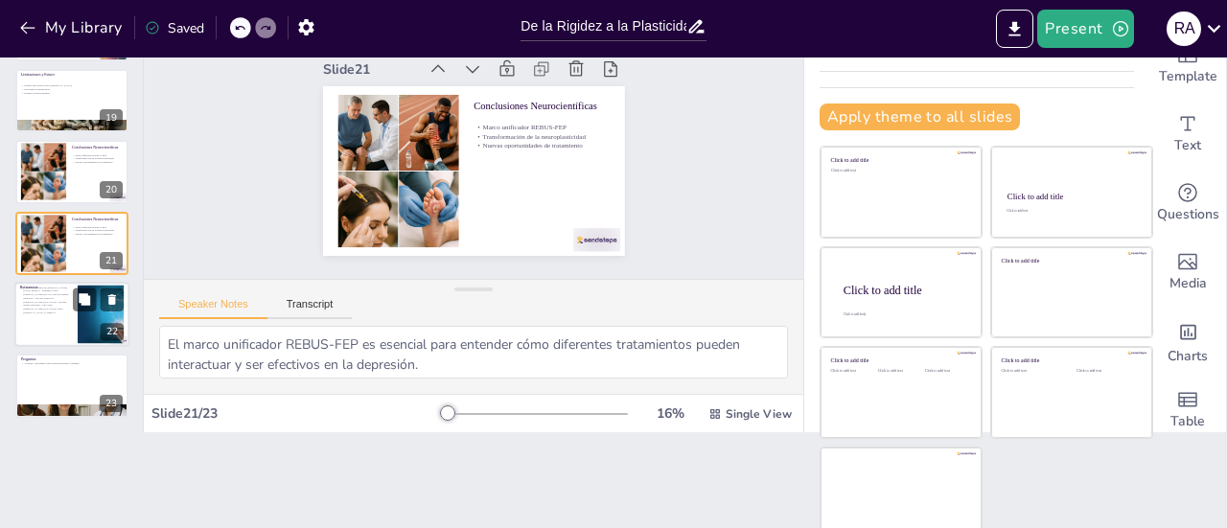
click at [35, 316] on div at bounding box center [71, 314] width 115 height 65
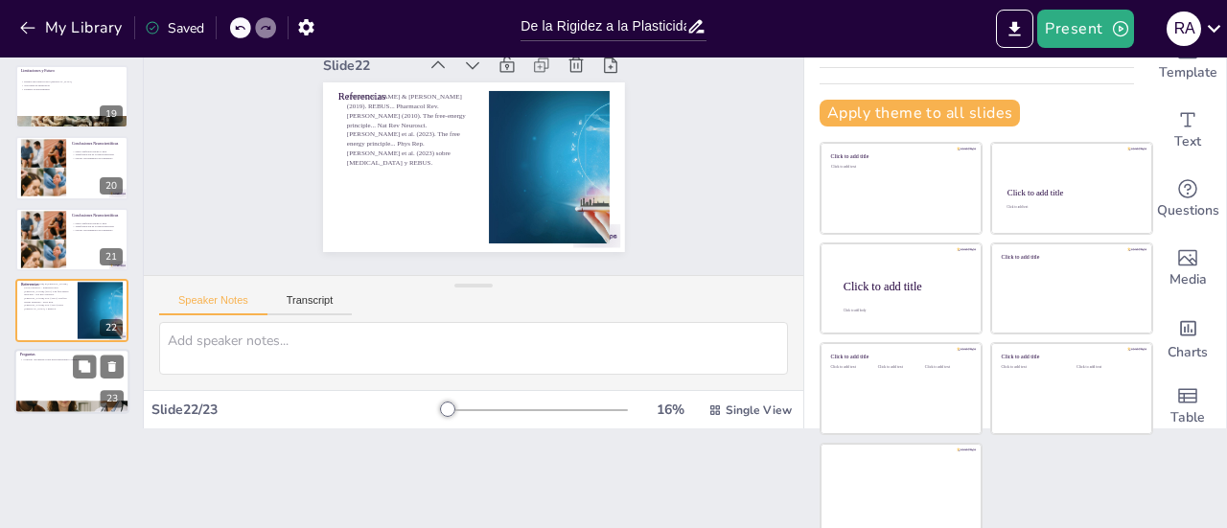
scroll to position [102, 0]
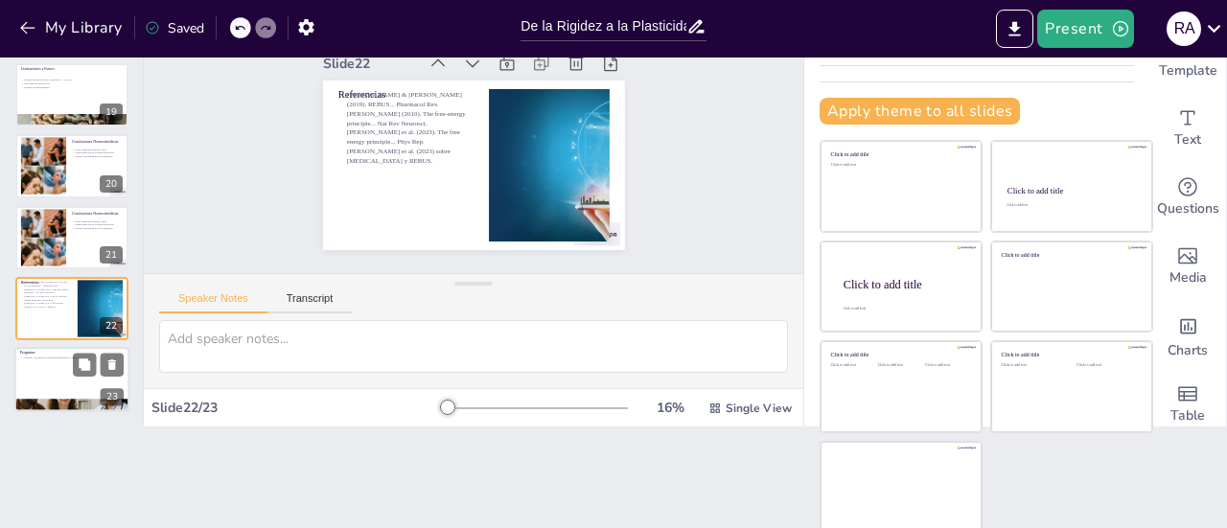
click at [36, 365] on div at bounding box center [71, 380] width 115 height 65
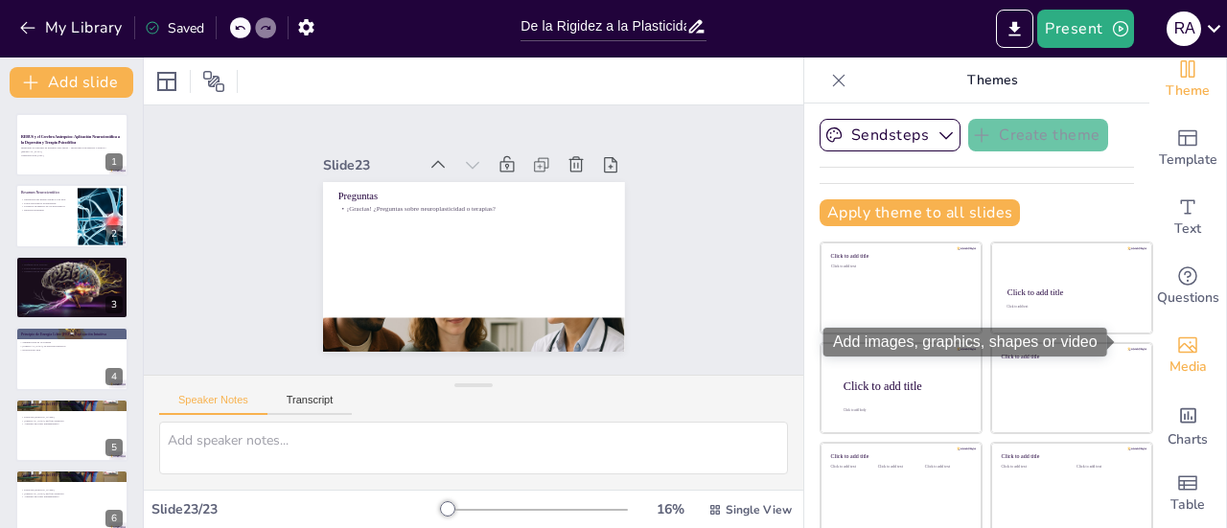
scroll to position [27, 0]
